Goal: Find specific fact: Find contact information

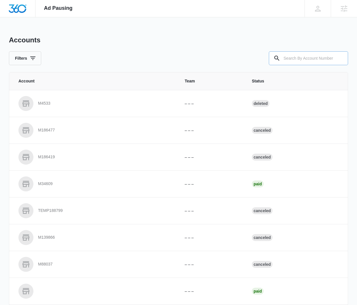
click at [296, 52] on input "text" at bounding box center [308, 58] width 79 height 14
paste input "M307307"
type input "M307307"
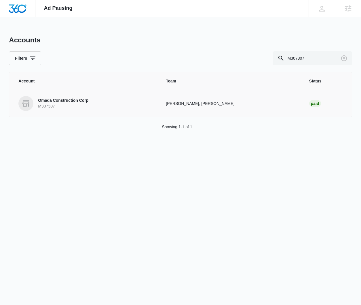
click at [75, 101] on p "Omada Construction Corp" at bounding box center [63, 101] width 50 height 6
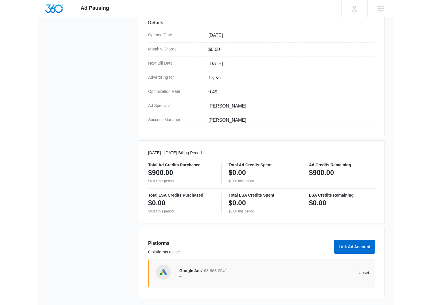
scroll to position [52, 0]
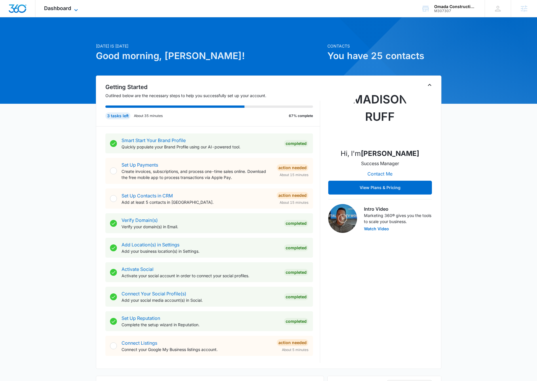
click at [45, 5] on span "Dashboard" at bounding box center [57, 8] width 27 height 6
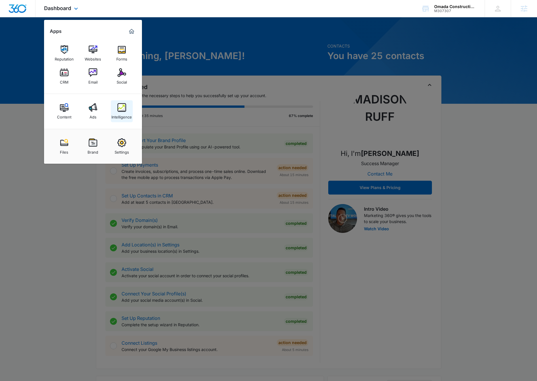
click at [122, 109] on img at bounding box center [122, 107] width 9 height 9
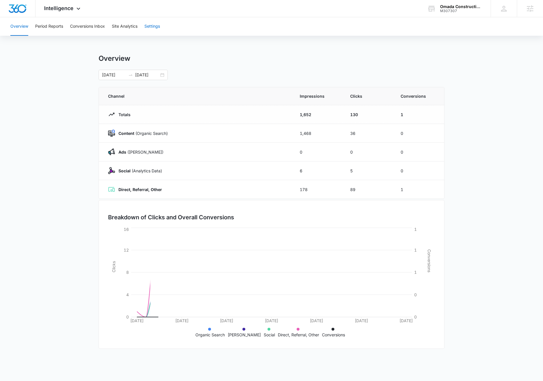
click at [153, 24] on button "Settings" at bounding box center [152, 26] width 16 height 18
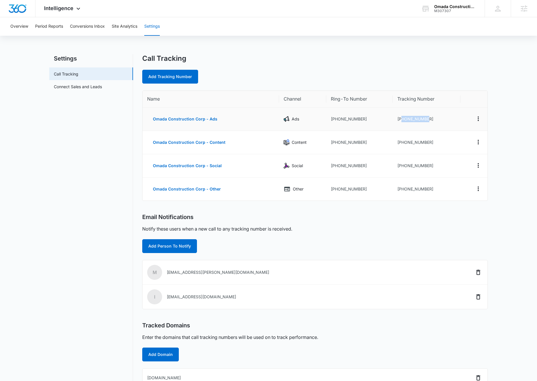
drag, startPoint x: 433, startPoint y: 120, endPoint x: 402, endPoint y: 122, distance: 31.4
click at [402, 122] on td "+19292262923" at bounding box center [427, 118] width 68 height 23
copy td "9292262923"
